Goal: Task Accomplishment & Management: Complete application form

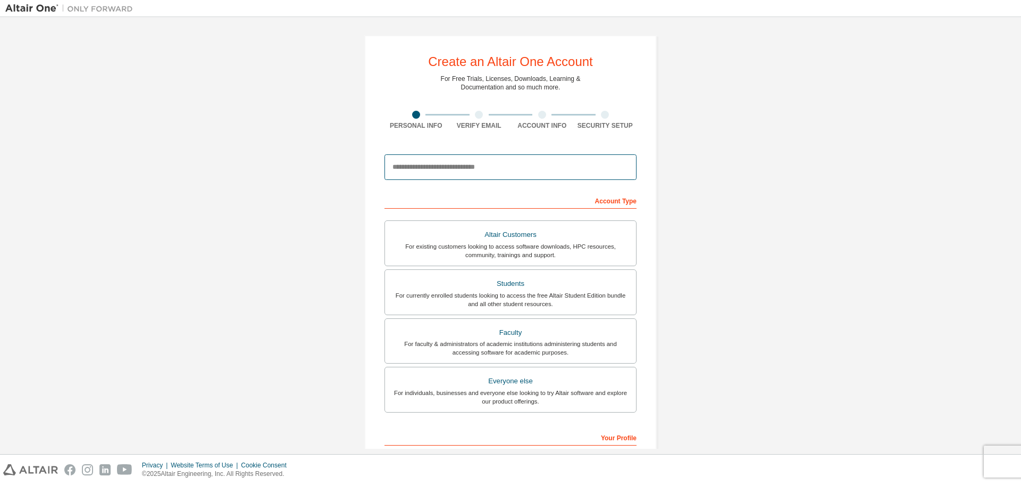
click at [461, 171] on input "email" at bounding box center [511, 167] width 252 height 26
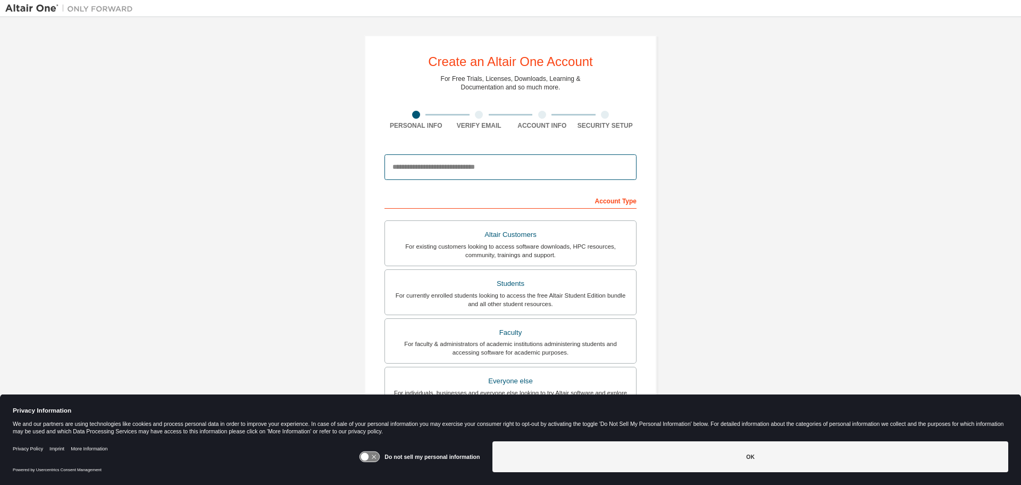
click at [458, 170] on input "email" at bounding box center [511, 167] width 252 height 26
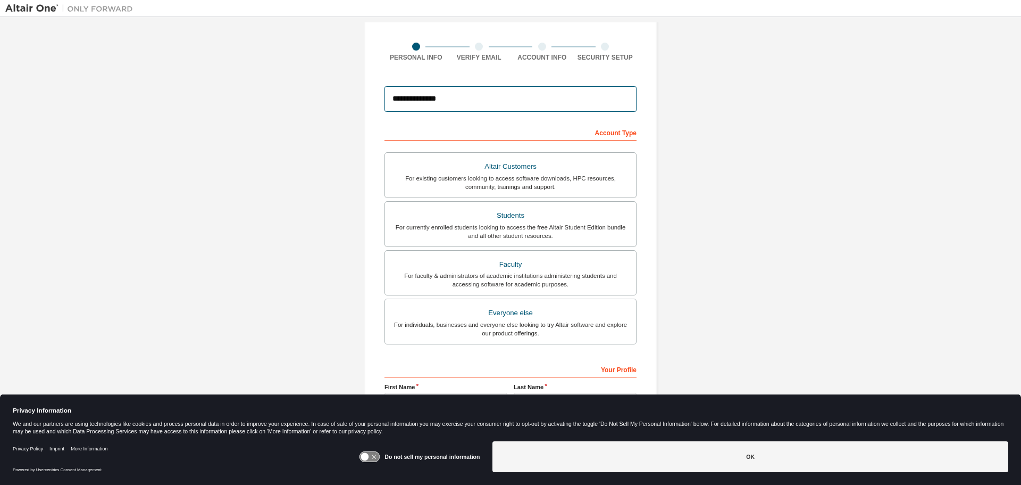
scroll to position [106, 0]
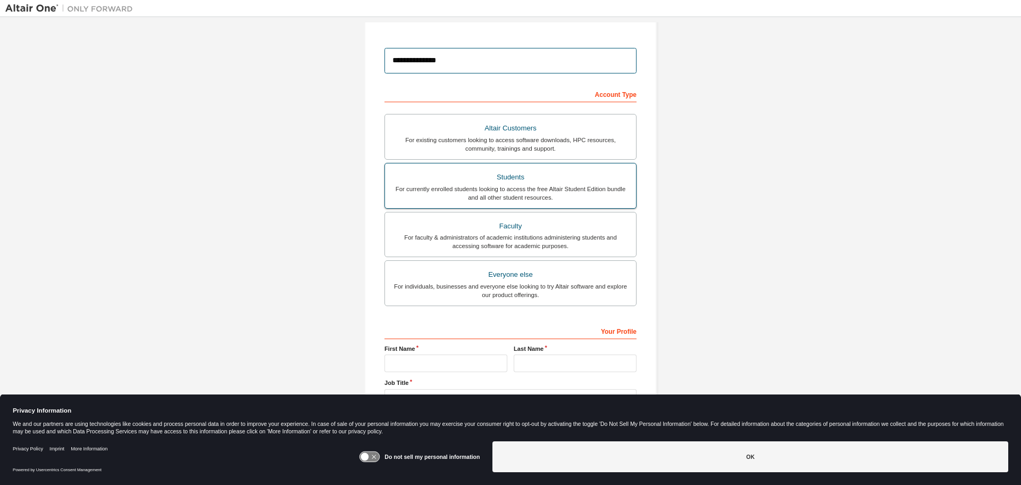
type input "**********"
click at [585, 182] on div "Students" at bounding box center [511, 177] width 238 height 15
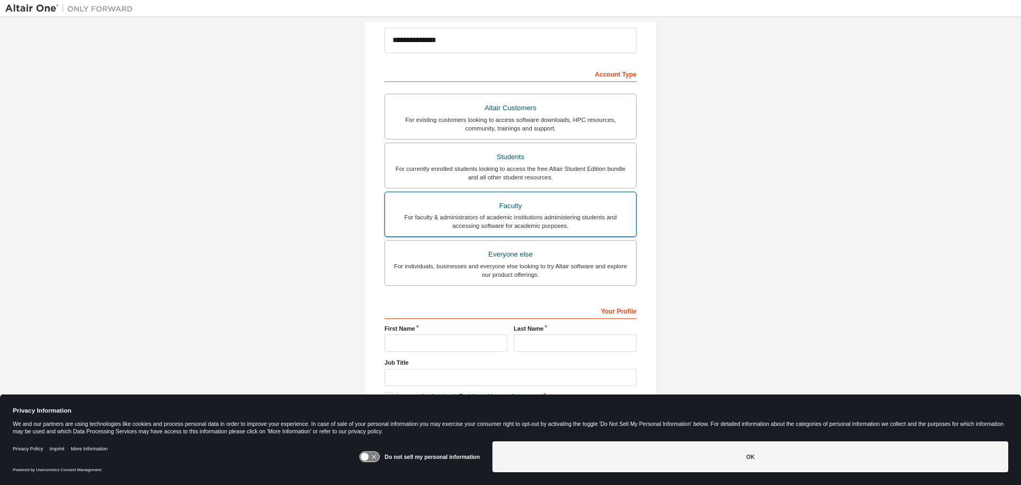
scroll to position [137, 0]
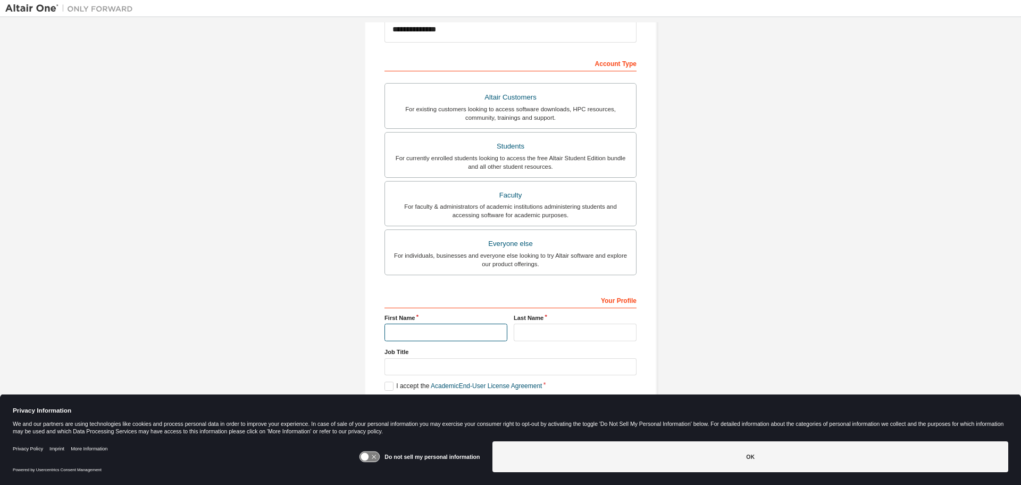
click at [469, 328] on input "text" at bounding box center [446, 332] width 123 height 18
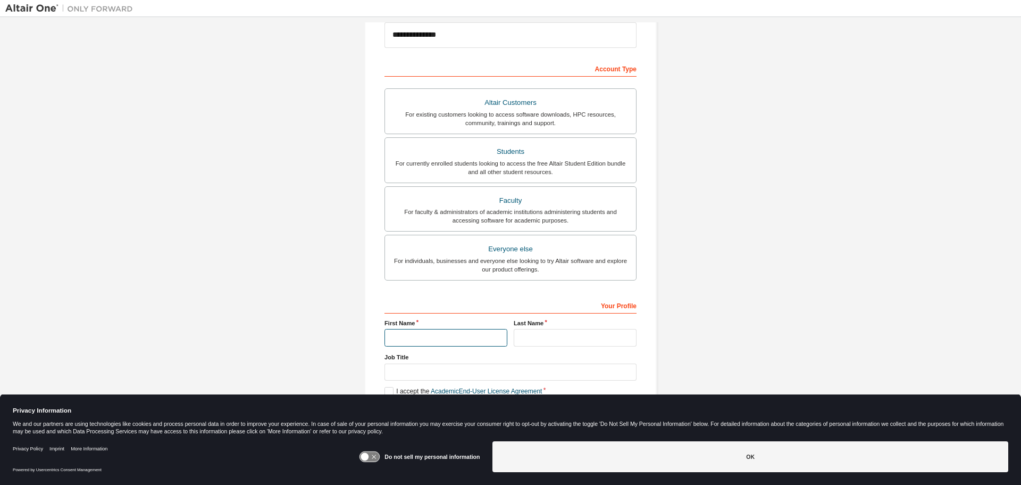
click at [454, 333] on input "text" at bounding box center [446, 338] width 123 height 18
type input "***"
click at [530, 345] on input "text" at bounding box center [575, 338] width 123 height 18
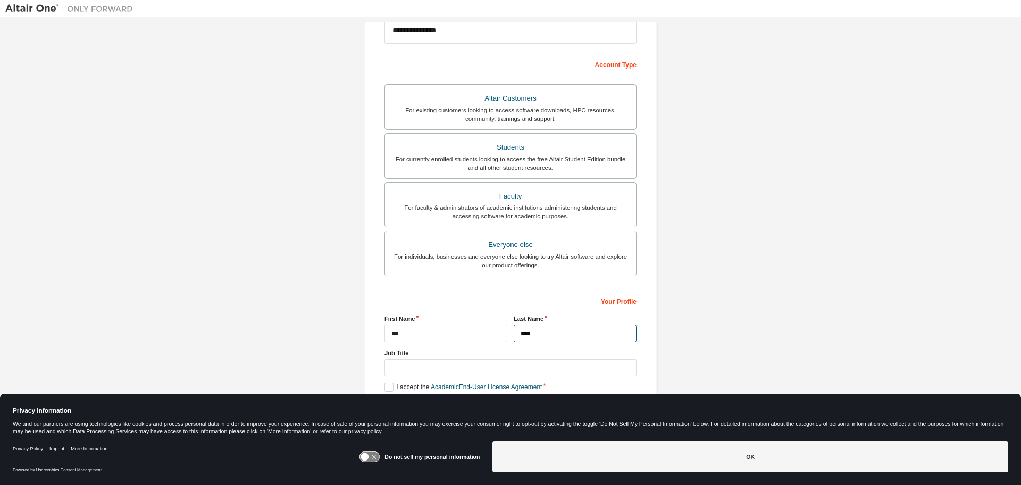
scroll to position [137, 0]
type input "****"
click at [388, 388] on label "I accept the Academic End-User License Agreement" at bounding box center [463, 385] width 157 height 9
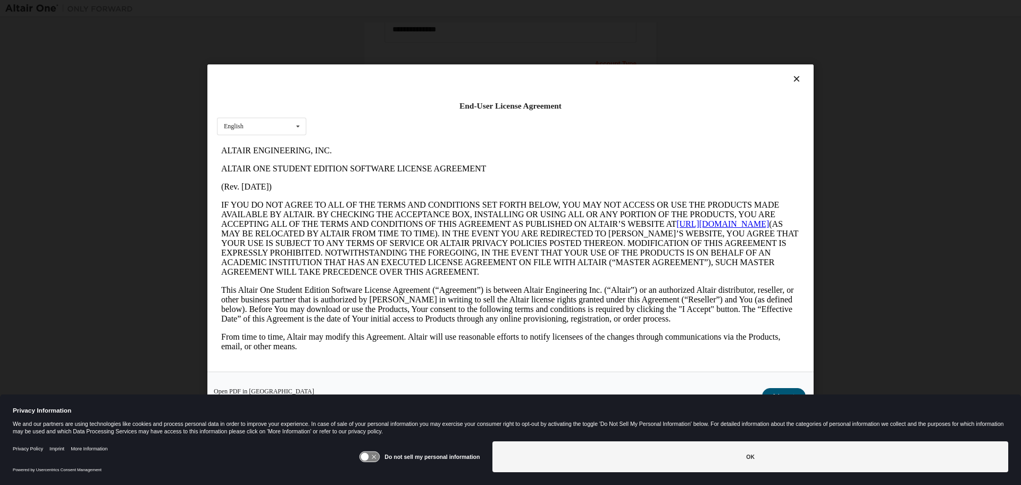
scroll to position [0, 0]
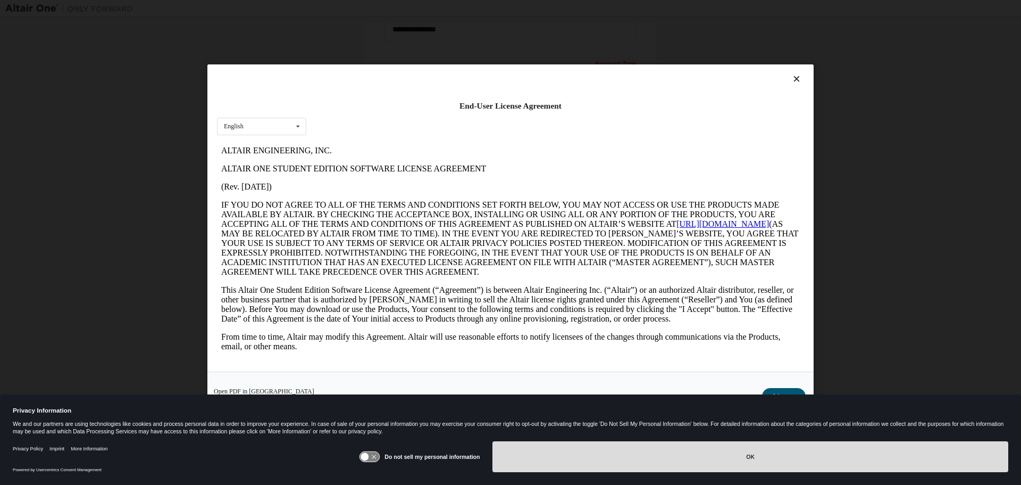
click at [716, 449] on button "OK" at bounding box center [751, 456] width 516 height 31
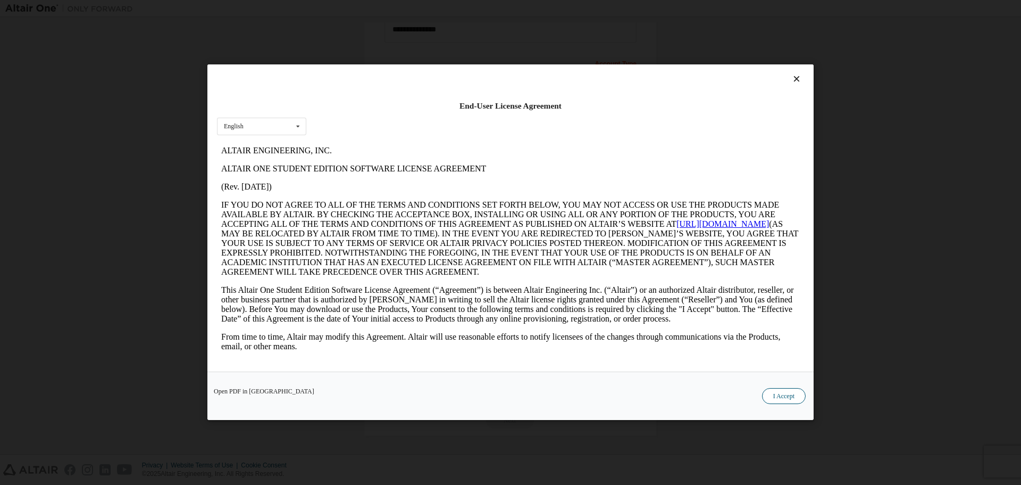
click at [794, 396] on button "I Accept" at bounding box center [784, 396] width 44 height 16
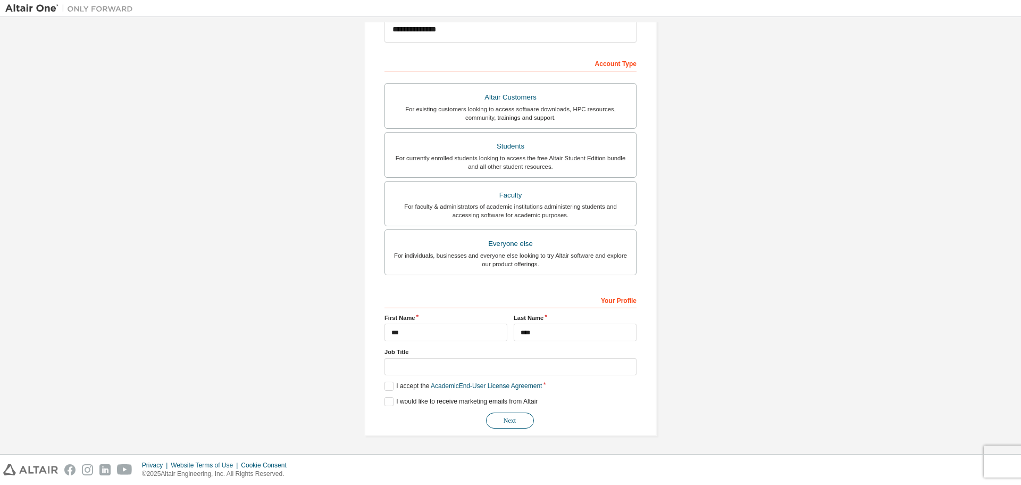
click at [518, 421] on button "Next" at bounding box center [510, 420] width 48 height 16
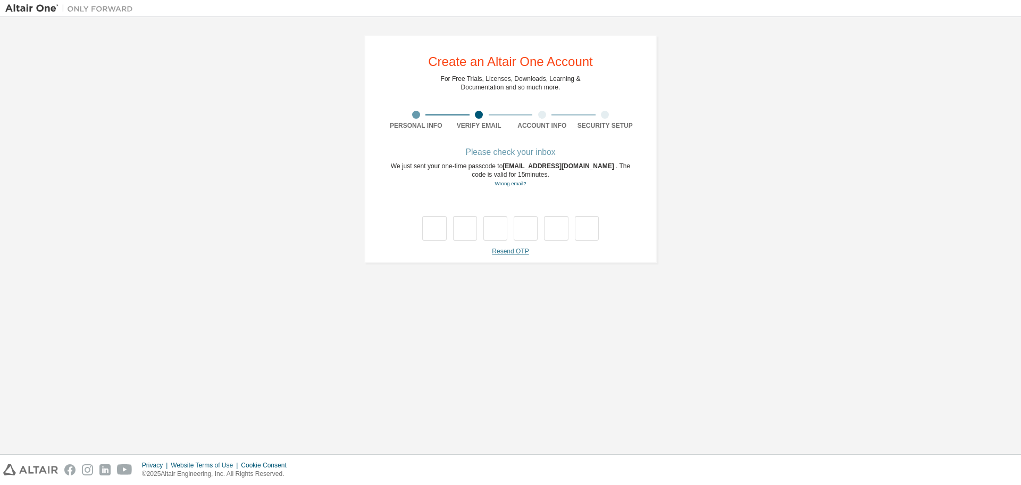
type input "*"
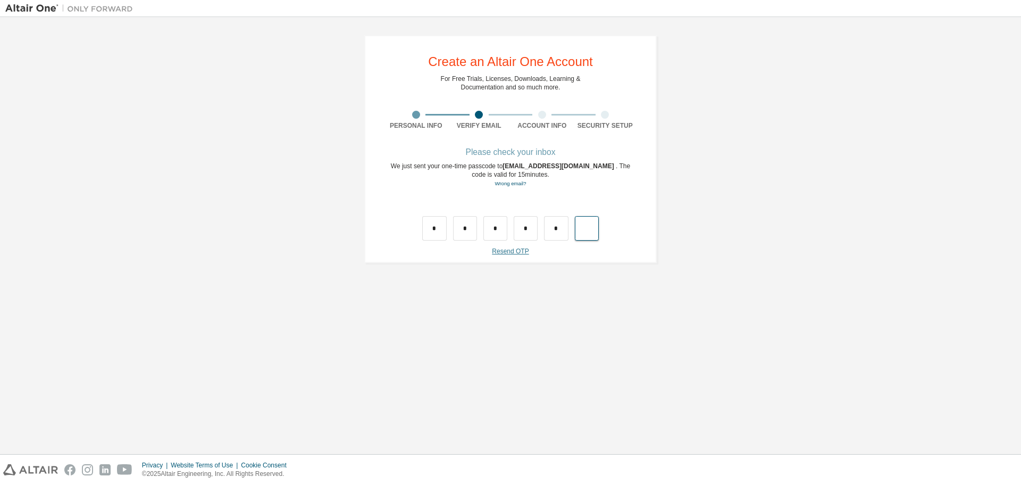
type input "*"
